Goal: Navigation & Orientation: Find specific page/section

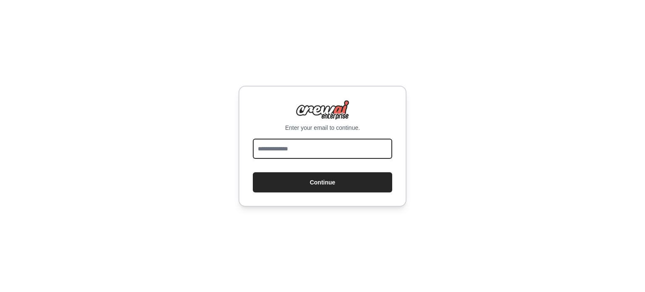
click at [299, 151] on input "email" at bounding box center [322, 149] width 139 height 20
